Goal: Information Seeking & Learning: Learn about a topic

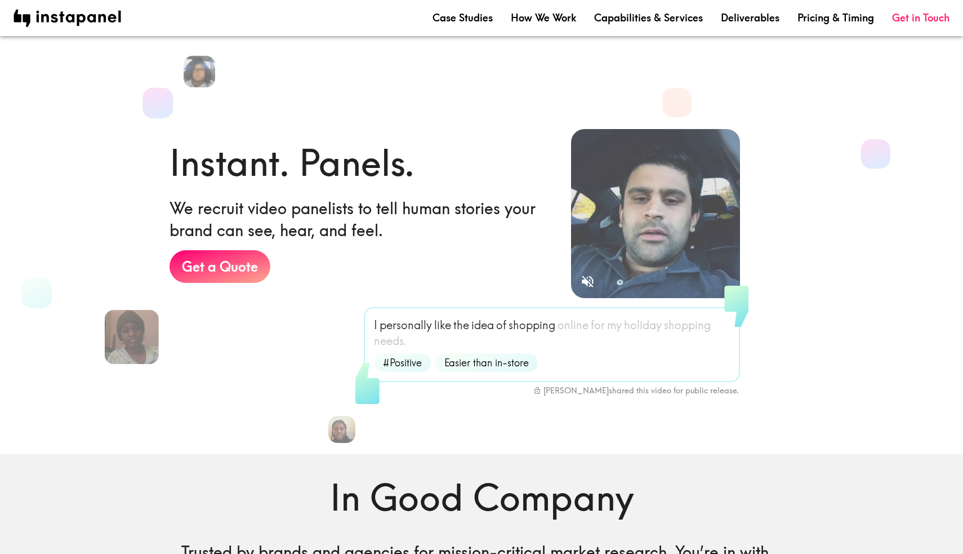
scroll to position [8, 0]
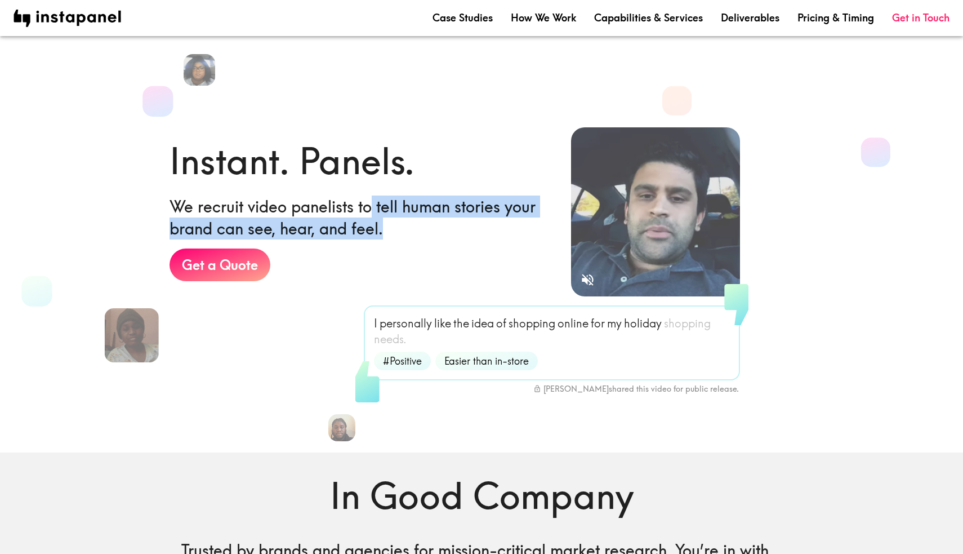
drag, startPoint x: 370, startPoint y: 208, endPoint x: 383, endPoint y: 233, distance: 28.0
click at [383, 233] on h6 "We recruit video panelists to tell human stories your brand can see, hear, and …" at bounding box center [362, 218] width 384 height 44
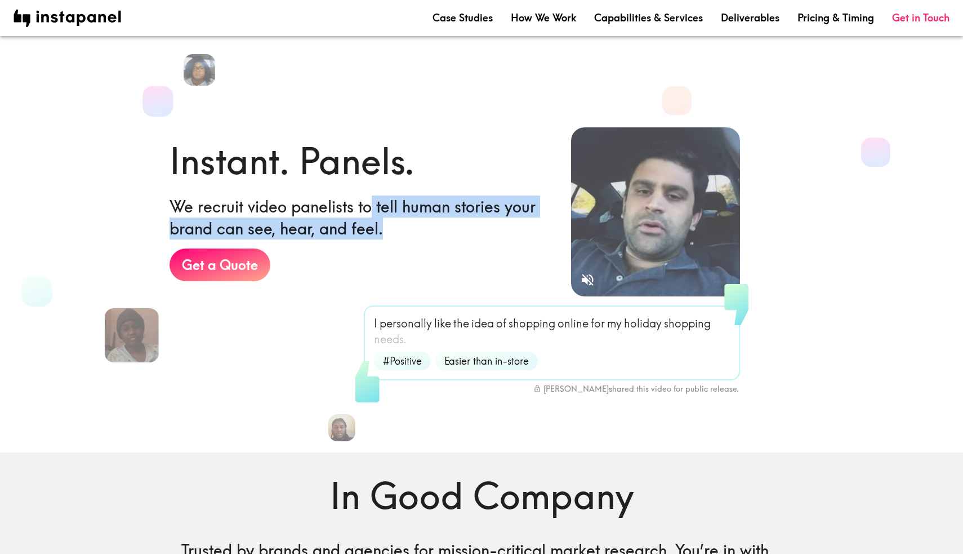
click at [383, 233] on h6 "We recruit video panelists to tell human stories your brand can see, hear, and …" at bounding box center [362, 218] width 384 height 44
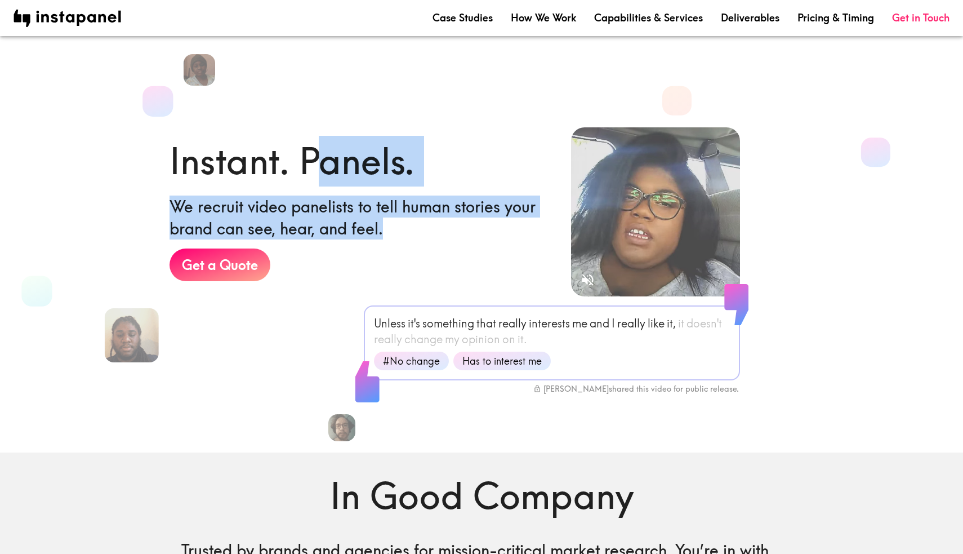
drag, startPoint x: 383, startPoint y: 233, endPoint x: 318, endPoint y: 159, distance: 98.2
click at [318, 159] on div "Instant. Panels. We recruit video panelists to tell human stories your brand ca…" at bounding box center [362, 240] width 384 height 208
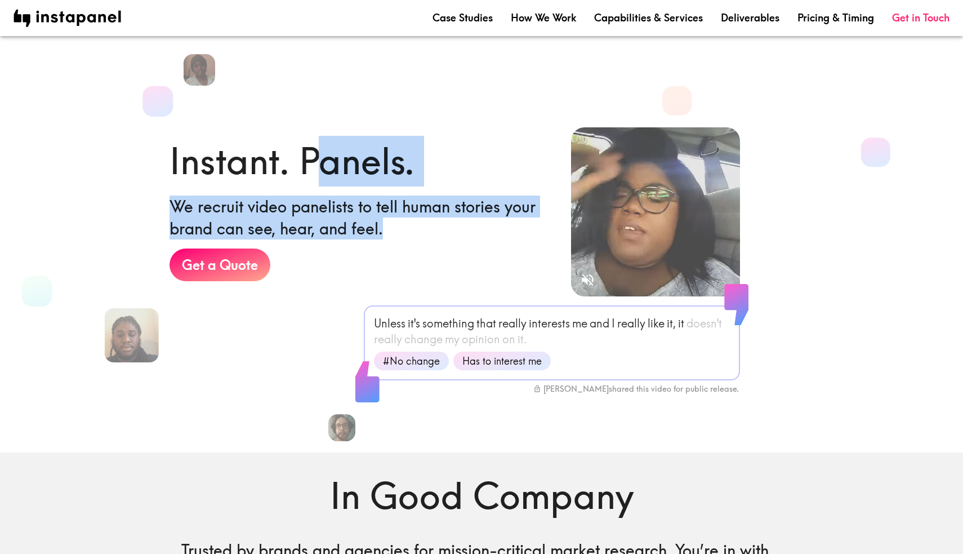
click at [318, 159] on h1 "Instant. Panels." at bounding box center [292, 161] width 245 height 51
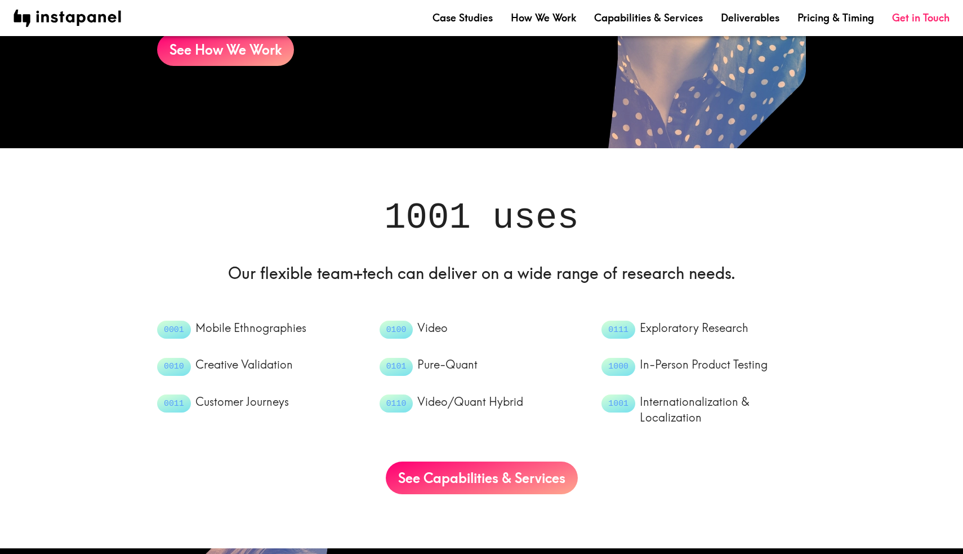
scroll to position [955, 0]
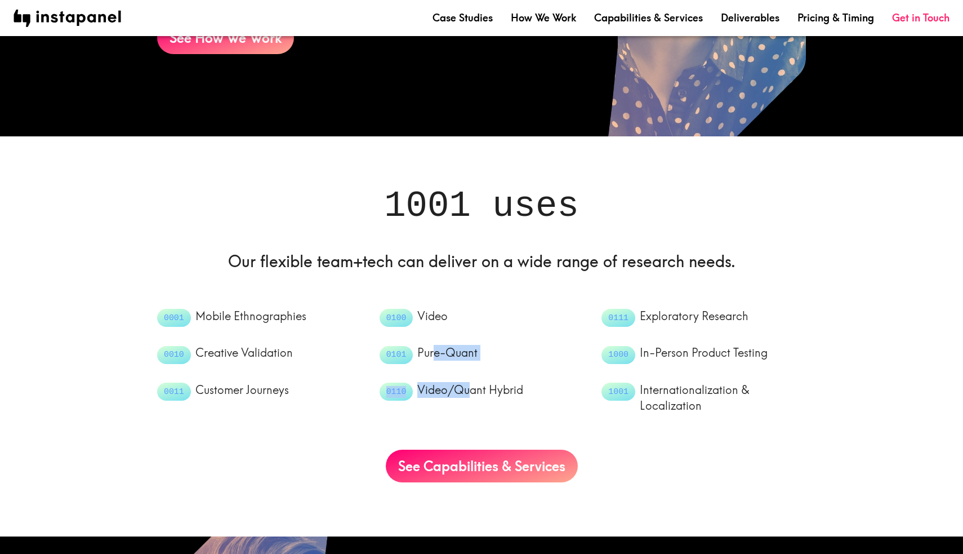
drag, startPoint x: 435, startPoint y: 350, endPoint x: 468, endPoint y: 390, distance: 52.0
click at [468, 390] on ul "0001 Mobile Ethnographies 0010 Creative Validation 0011 Customer Journeys 0100 …" at bounding box center [472, 351] width 667 height 123
click at [468, 390] on p "Video/Quant Hybrid" at bounding box center [471, 390] width 106 height 16
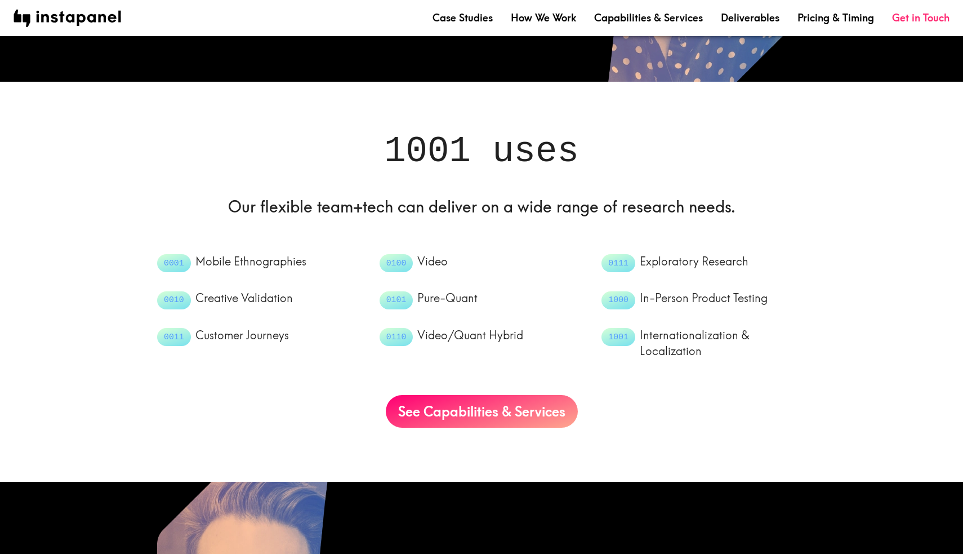
scroll to position [1022, 0]
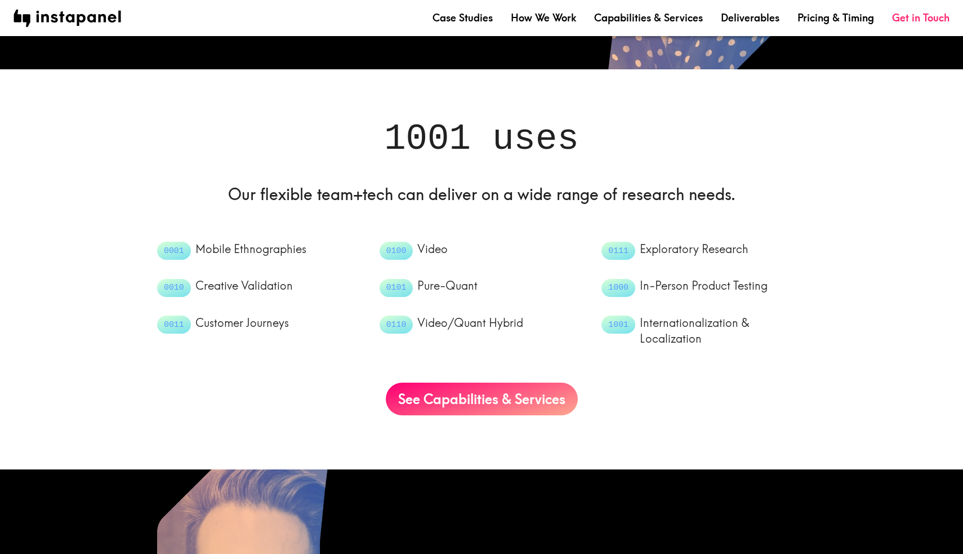
click at [667, 183] on h6 "Our flexible team+tech can deliver on a wide range of research needs." at bounding box center [481, 194] width 649 height 22
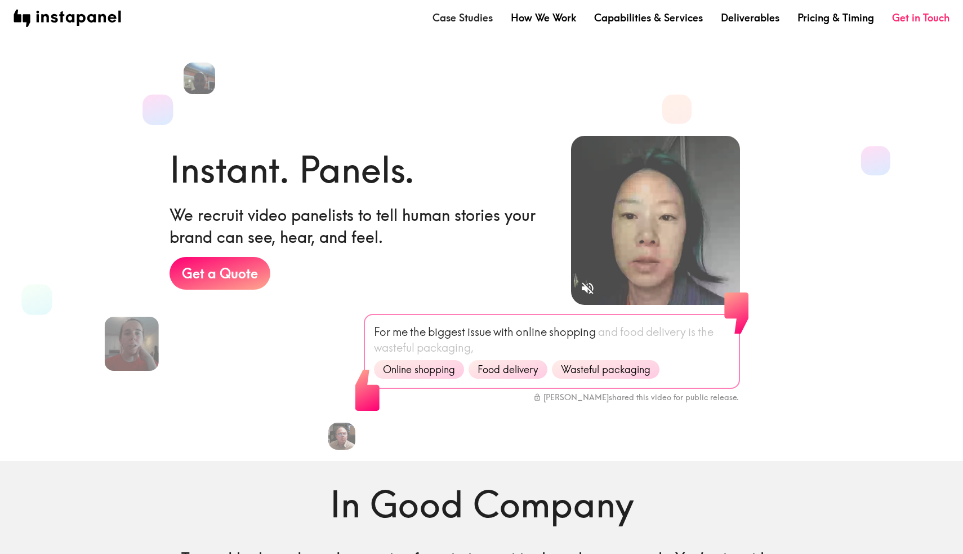
scroll to position [0, 0]
click at [469, 21] on link "Case Studies" at bounding box center [463, 18] width 60 height 14
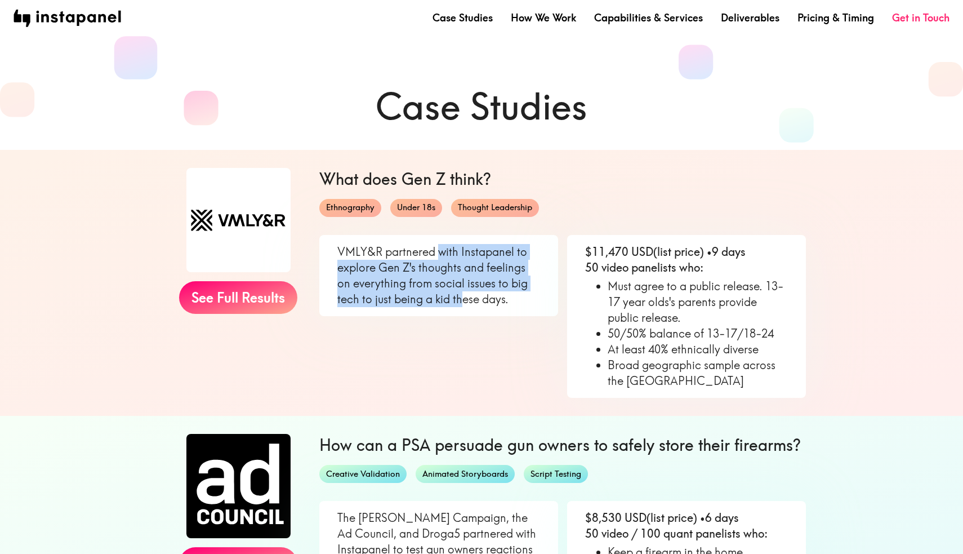
drag, startPoint x: 441, startPoint y: 257, endPoint x: 462, endPoint y: 302, distance: 49.7
click at [462, 302] on p "VMLY&R partnered with Instapanel to explore Gen Z's thoughts and feelings on ev…" at bounding box center [439, 275] width 203 height 63
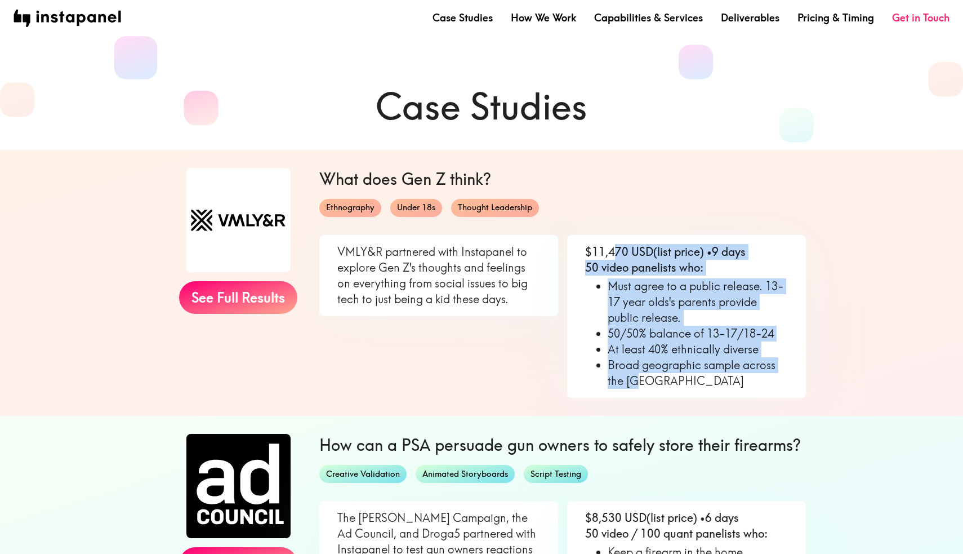
drag, startPoint x: 615, startPoint y: 244, endPoint x: 680, endPoint y: 378, distance: 148.2
click at [679, 378] on div "$11,470 USD (list price) • 9 days 50 video panelists who: Must agree to a publi…" at bounding box center [686, 316] width 239 height 163
click at [680, 378] on li "Broad geographic sample across the [GEOGRAPHIC_DATA]" at bounding box center [698, 373] width 180 height 32
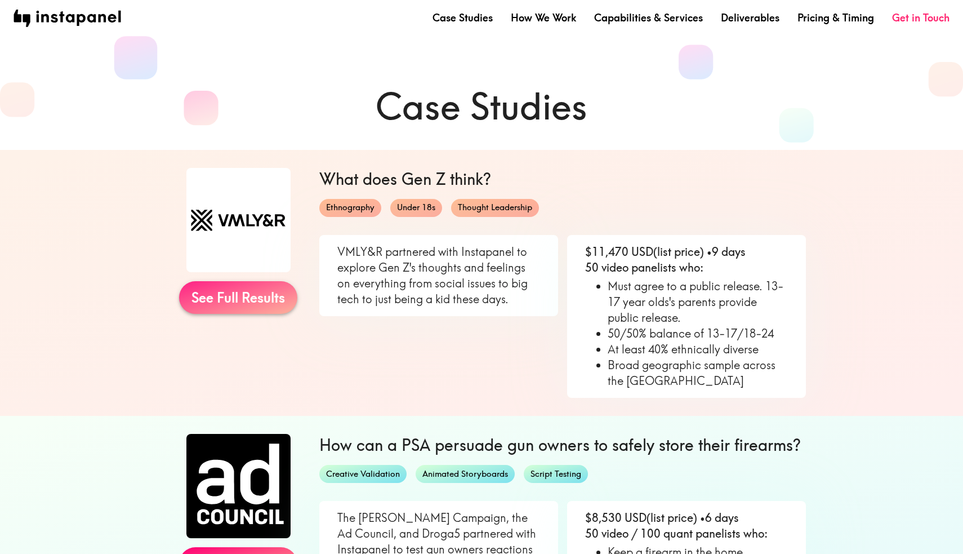
click at [272, 294] on link "See Full Results" at bounding box center [238, 297] width 118 height 33
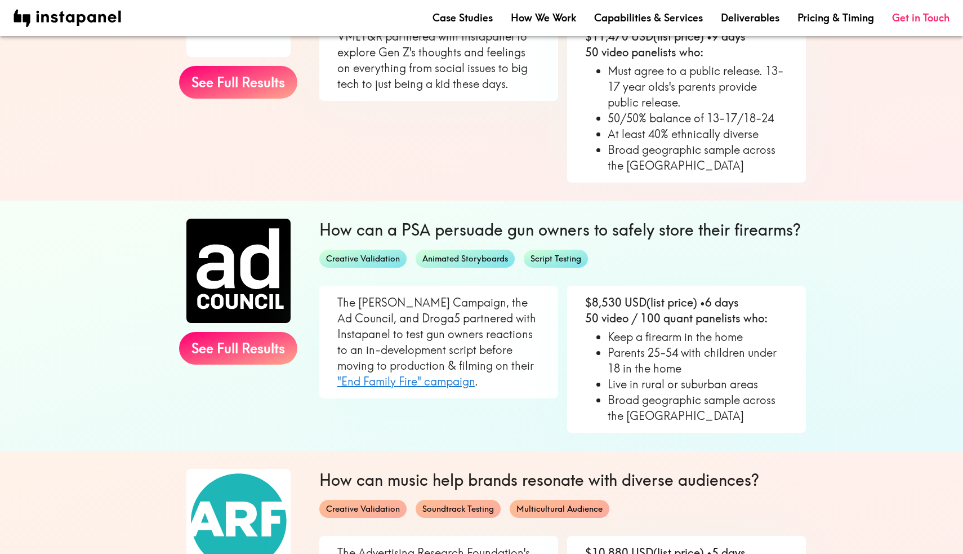
scroll to position [217, 0]
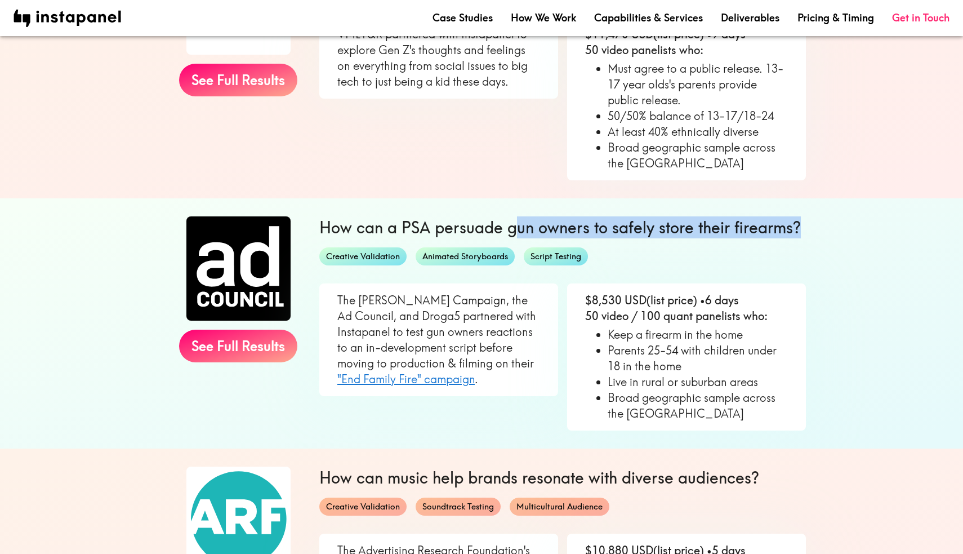
drag, startPoint x: 517, startPoint y: 227, endPoint x: 802, endPoint y: 236, distance: 285.2
click at [802, 236] on h6 "How can a PSA persuade gun owners to safely store their firearms?" at bounding box center [562, 227] width 487 height 22
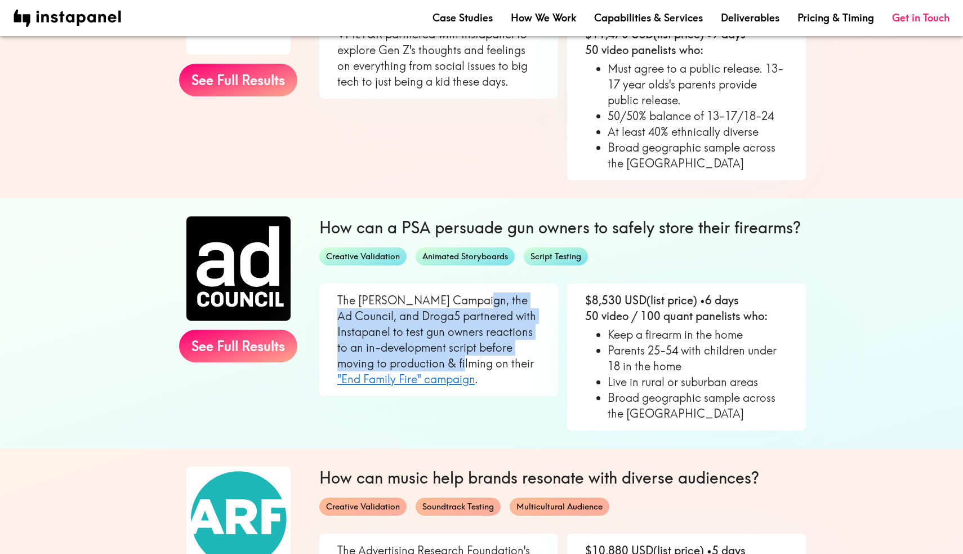
drag, startPoint x: 472, startPoint y: 303, endPoint x: 455, endPoint y: 364, distance: 63.6
click at [455, 364] on p "The [PERSON_NAME] Campaign, the Ad Council, and Droga5 partnered with Instapane…" at bounding box center [439, 339] width 203 height 95
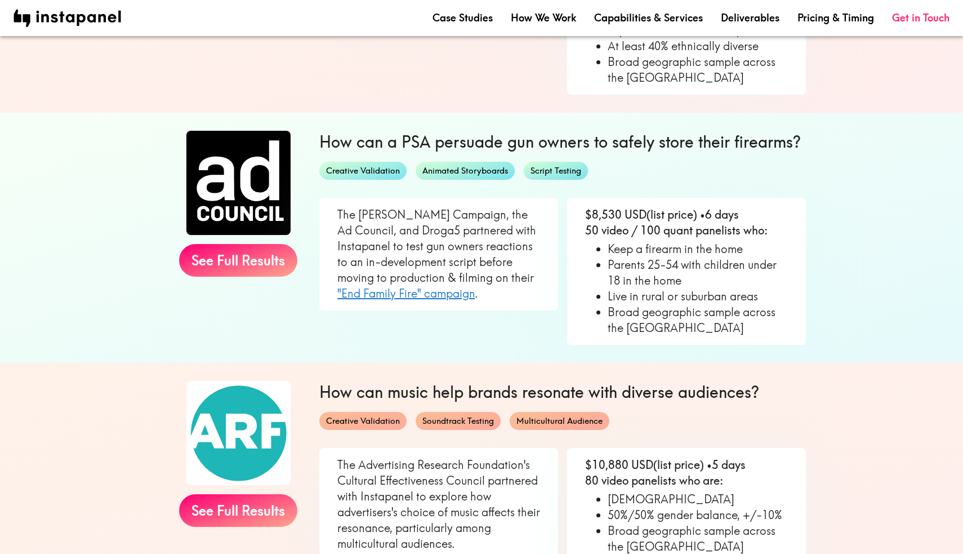
scroll to position [304, 0]
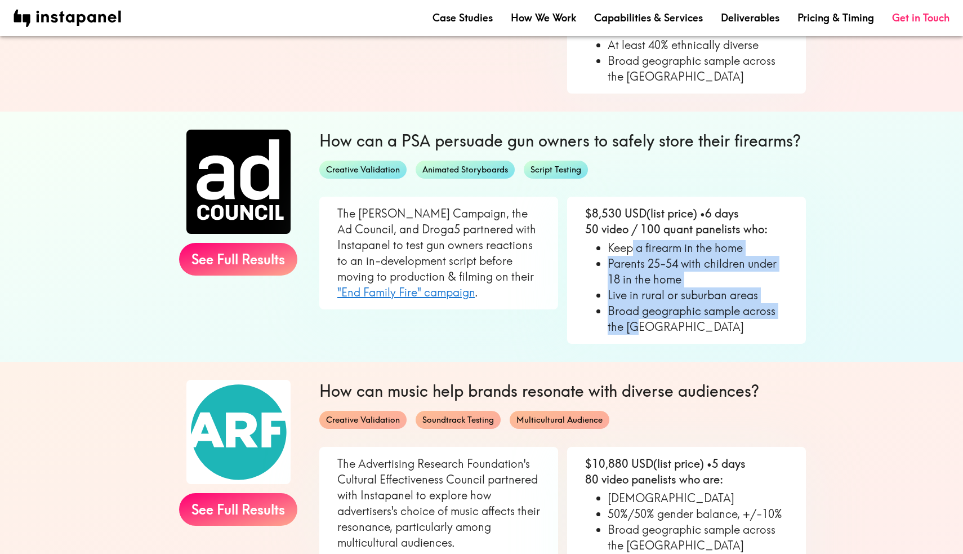
drag, startPoint x: 632, startPoint y: 248, endPoint x: 648, endPoint y: 330, distance: 83.3
click at [648, 330] on ul "Keep a firearm in the home Parents 25-54 with children under 18 in the home Liv…" at bounding box center [686, 287] width 203 height 95
click at [648, 330] on li "Broad geographic sample across the [GEOGRAPHIC_DATA]" at bounding box center [698, 319] width 180 height 32
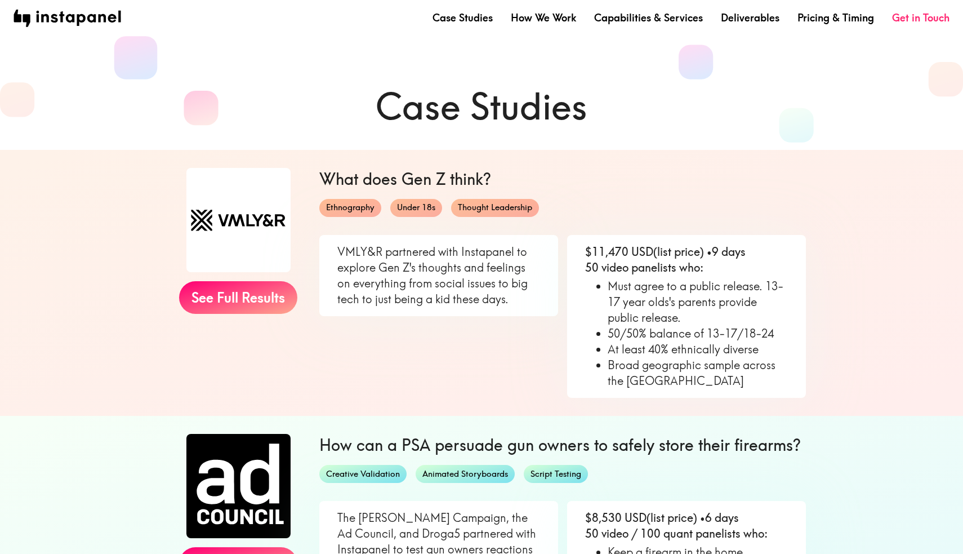
scroll to position [0, 0]
click at [829, 21] on link "Pricing & Timing" at bounding box center [836, 18] width 77 height 14
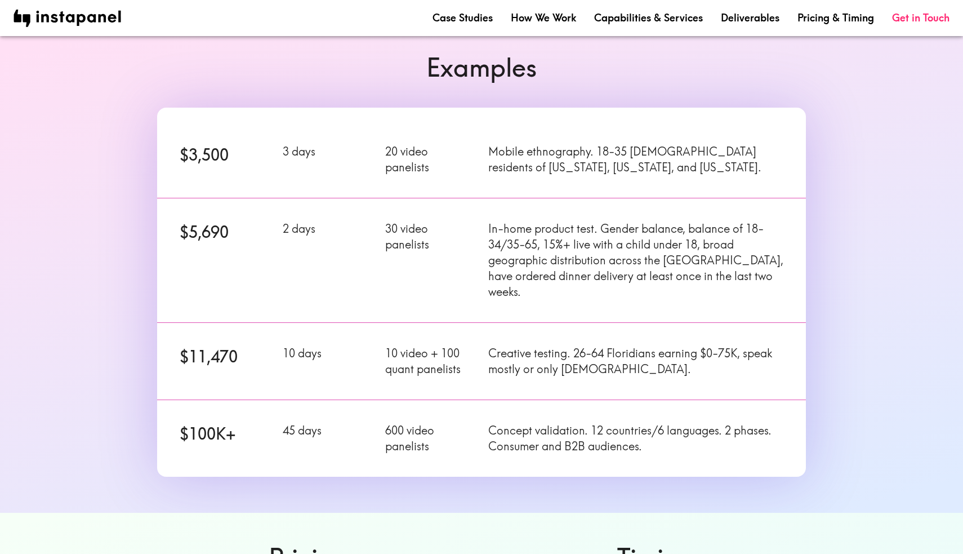
scroll to position [119, 0]
